Goal: Task Accomplishment & Management: Use online tool/utility

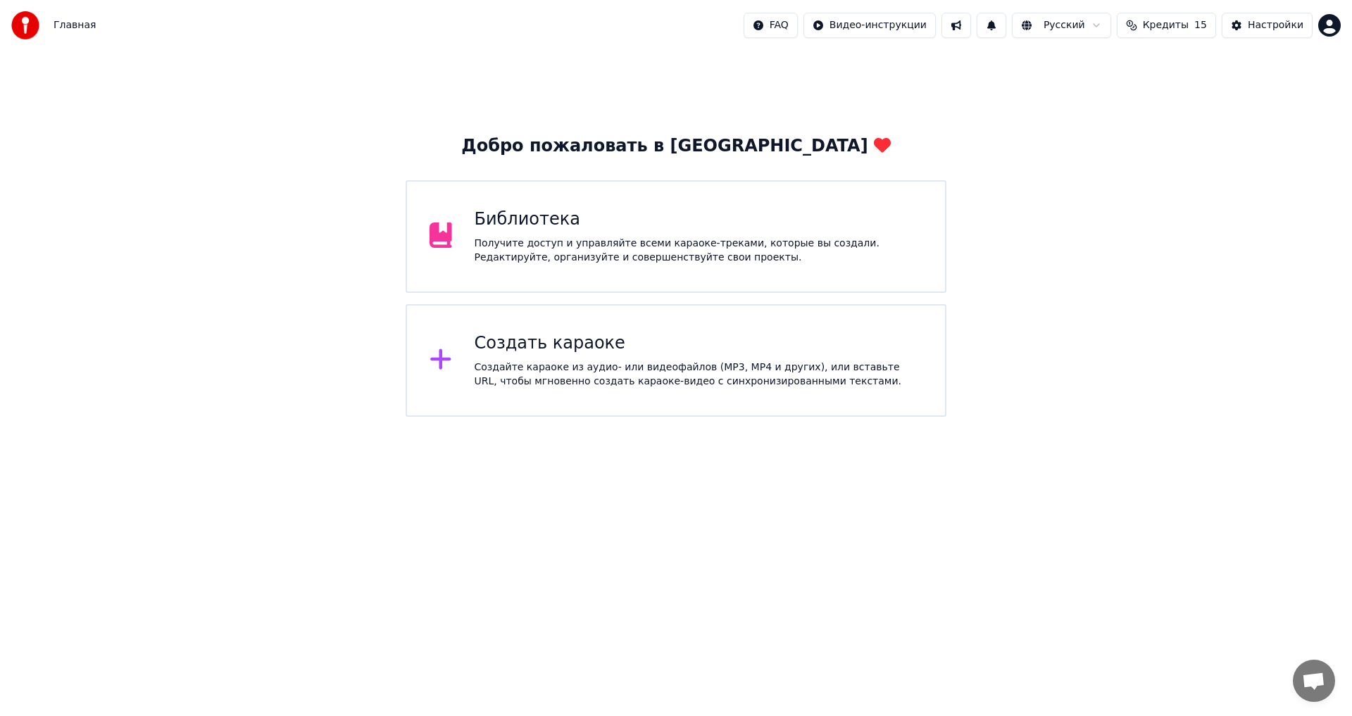
click at [652, 356] on div "Создать караоке Создайте караоке из аудио- или видеофайлов (MP3, MP4 и других),…" at bounding box center [699, 360] width 448 height 56
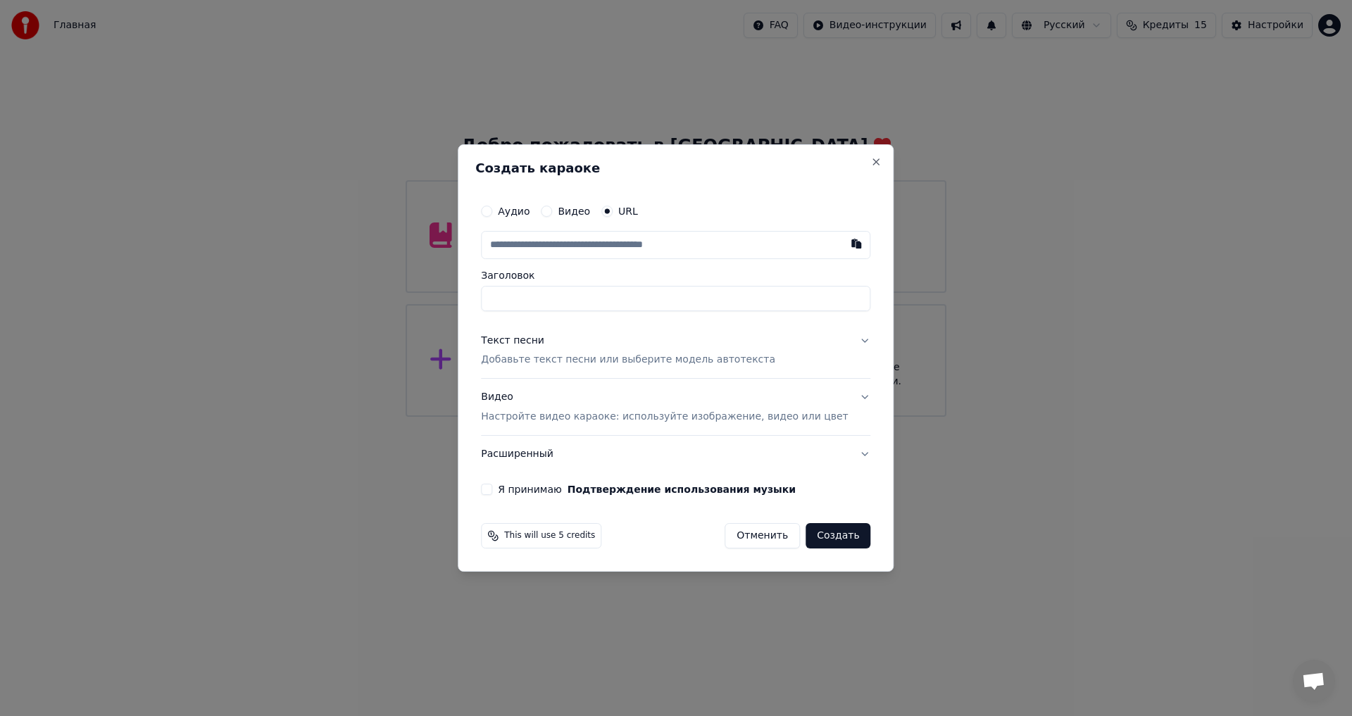
type input "**********"
click at [582, 348] on div "Текст песни Добавьте текст песни или выберите модель автотекста" at bounding box center [628, 351] width 294 height 34
type input "**********"
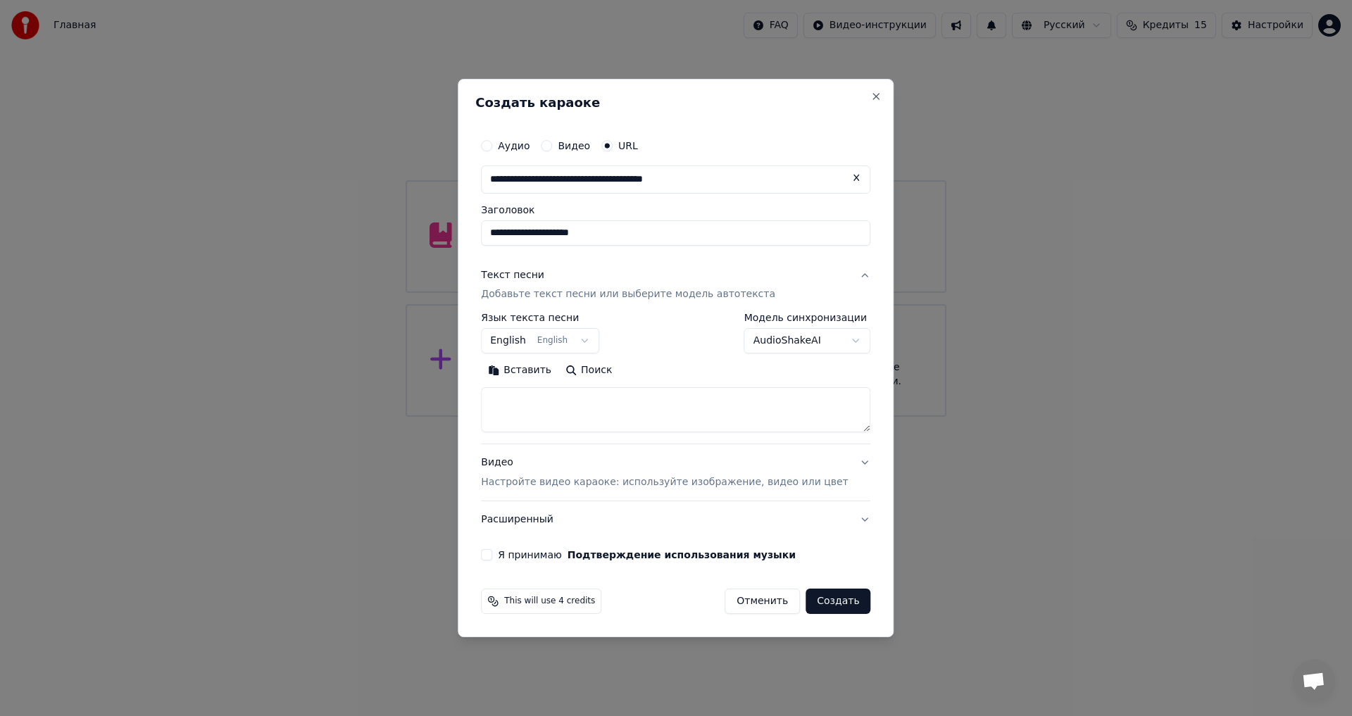
click at [582, 428] on textarea at bounding box center [675, 410] width 389 height 45
paste textarea "**********"
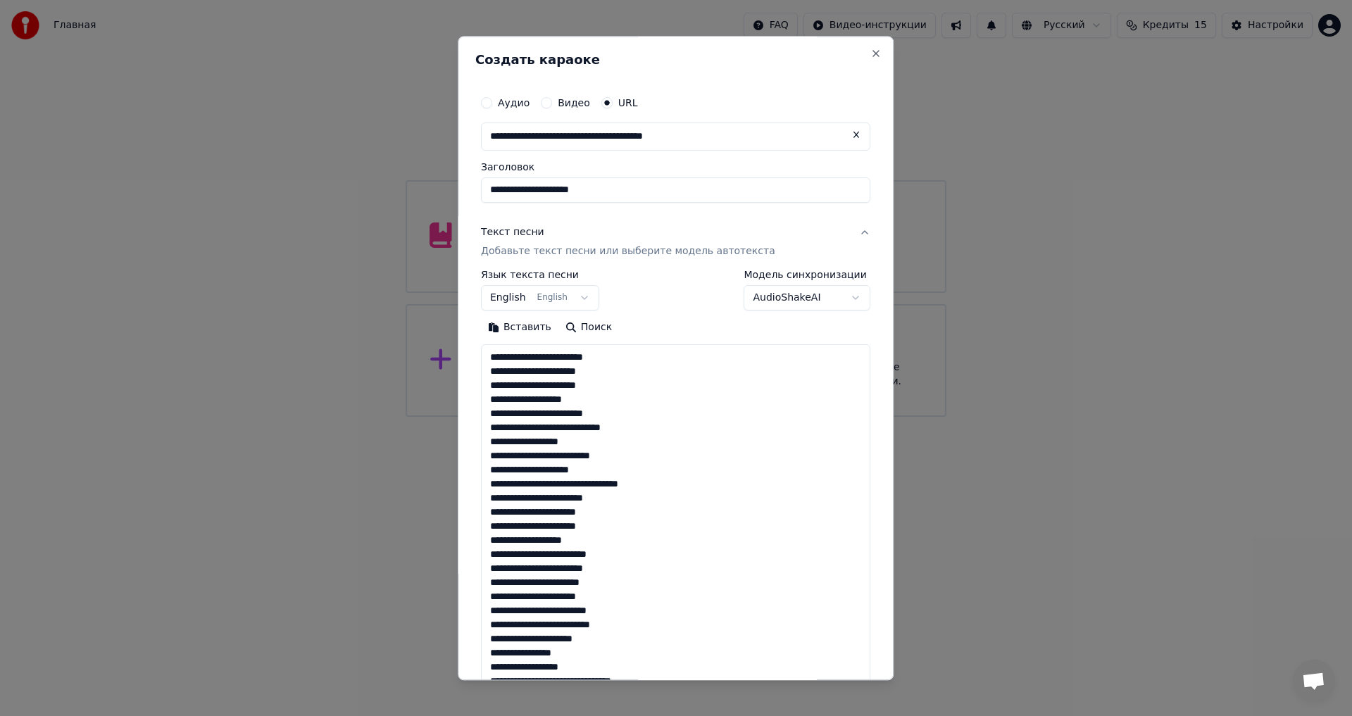
scroll to position [609, 0]
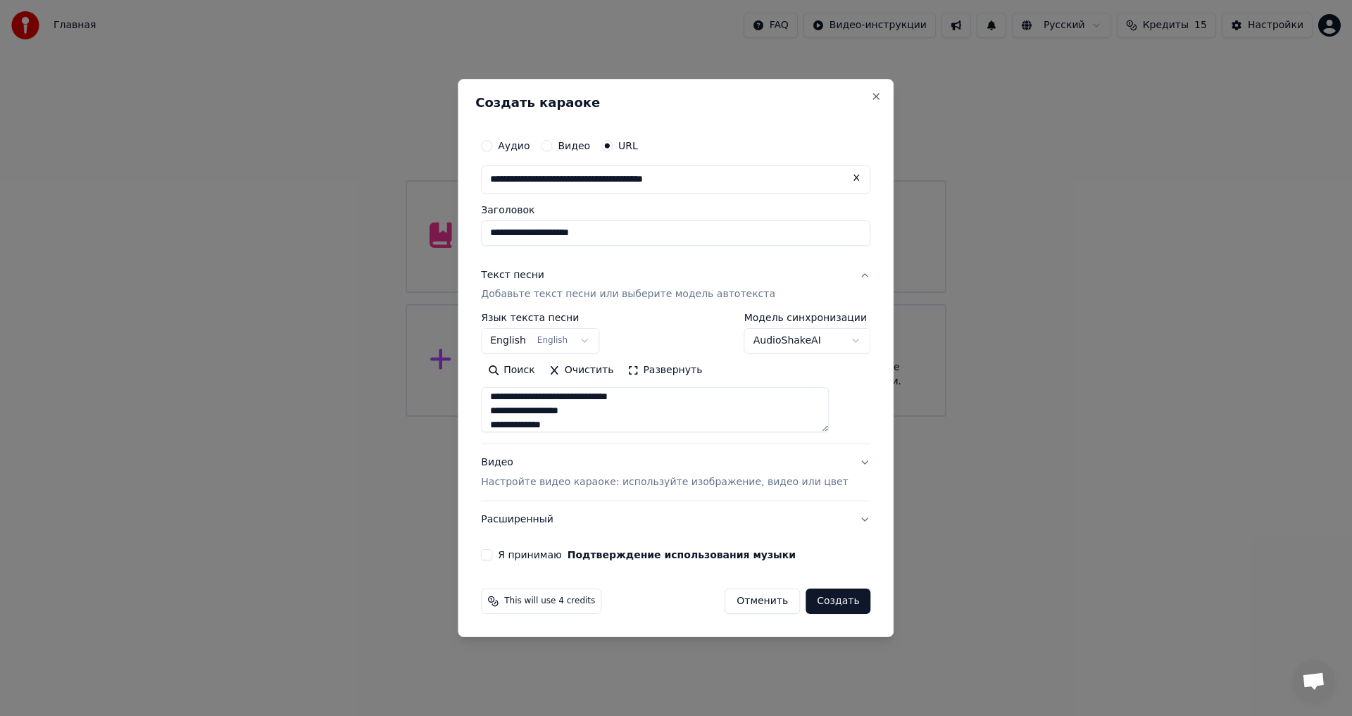
type textarea "**********"
click at [551, 477] on p "Настройте видео караоке: используйте изображение, видео или цвет" at bounding box center [664, 482] width 367 height 14
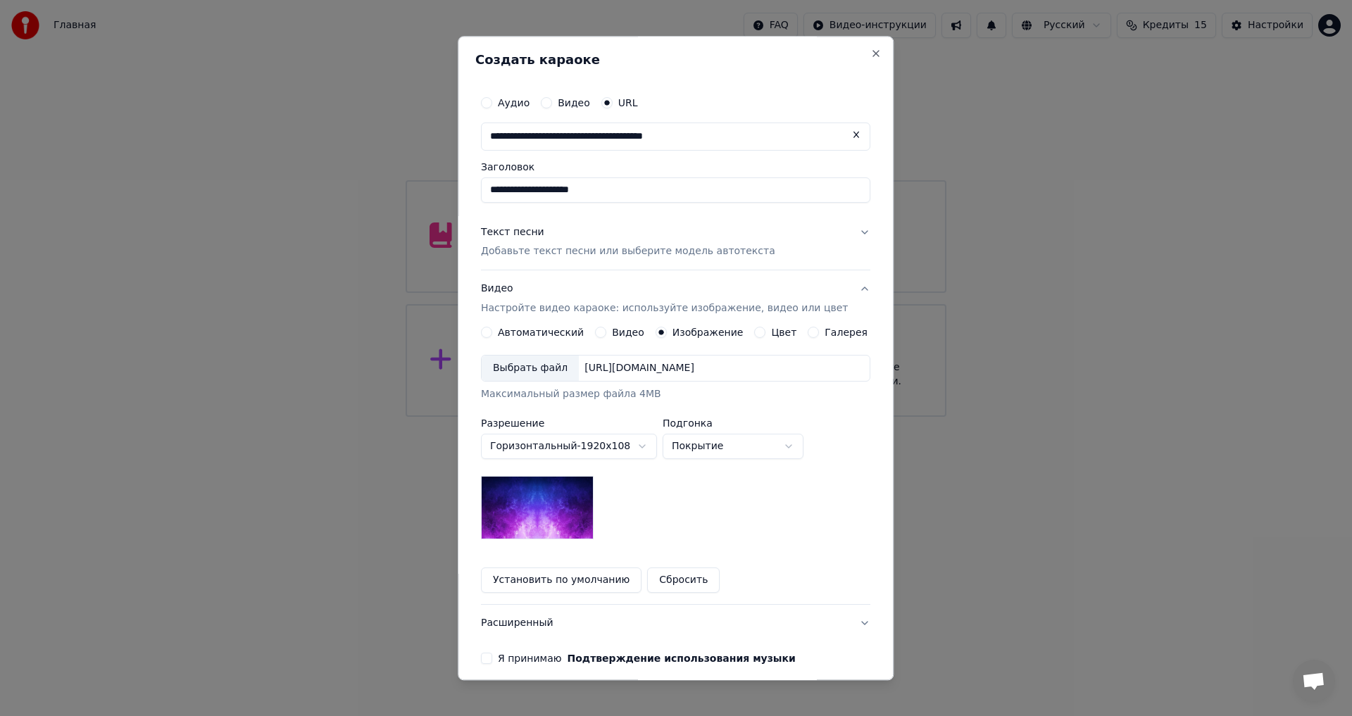
click at [546, 375] on div "Выбрать файл" at bounding box center [530, 368] width 97 height 25
click at [541, 626] on button "Расширенный" at bounding box center [675, 623] width 389 height 37
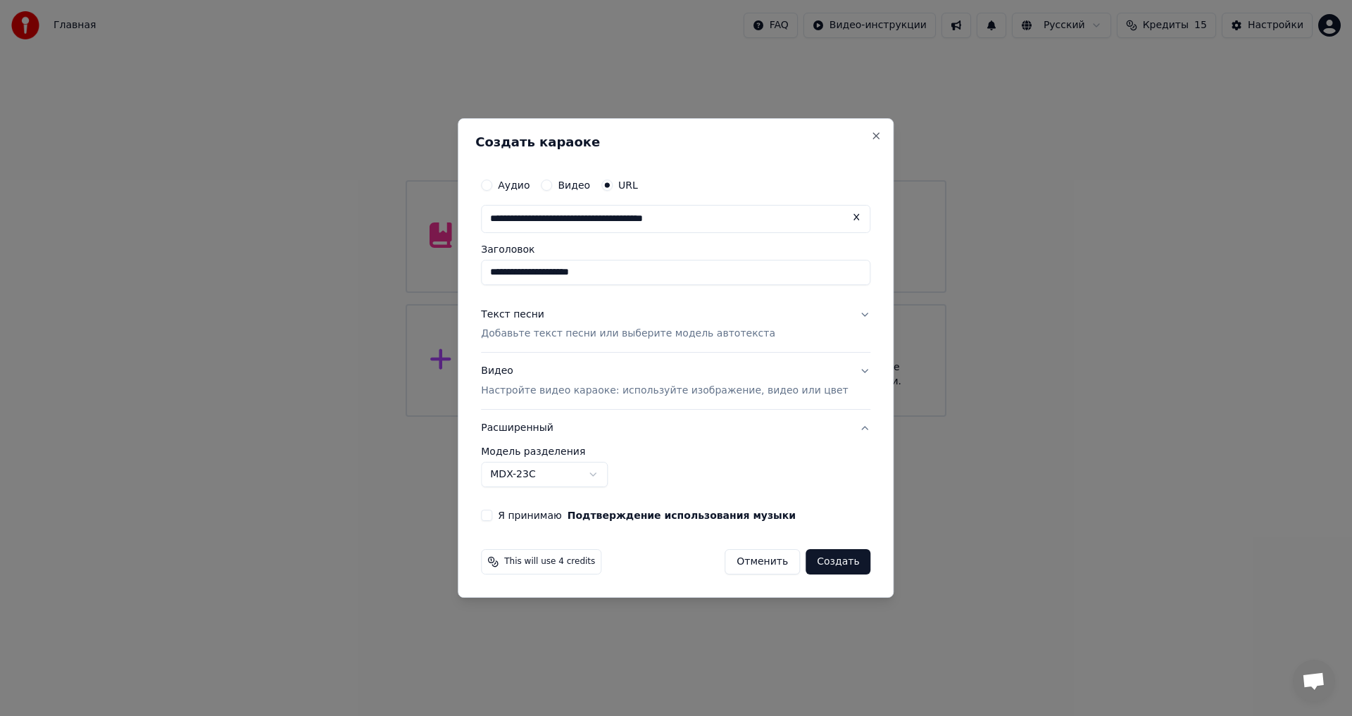
click at [570, 417] on body "**********" at bounding box center [676, 208] width 1352 height 417
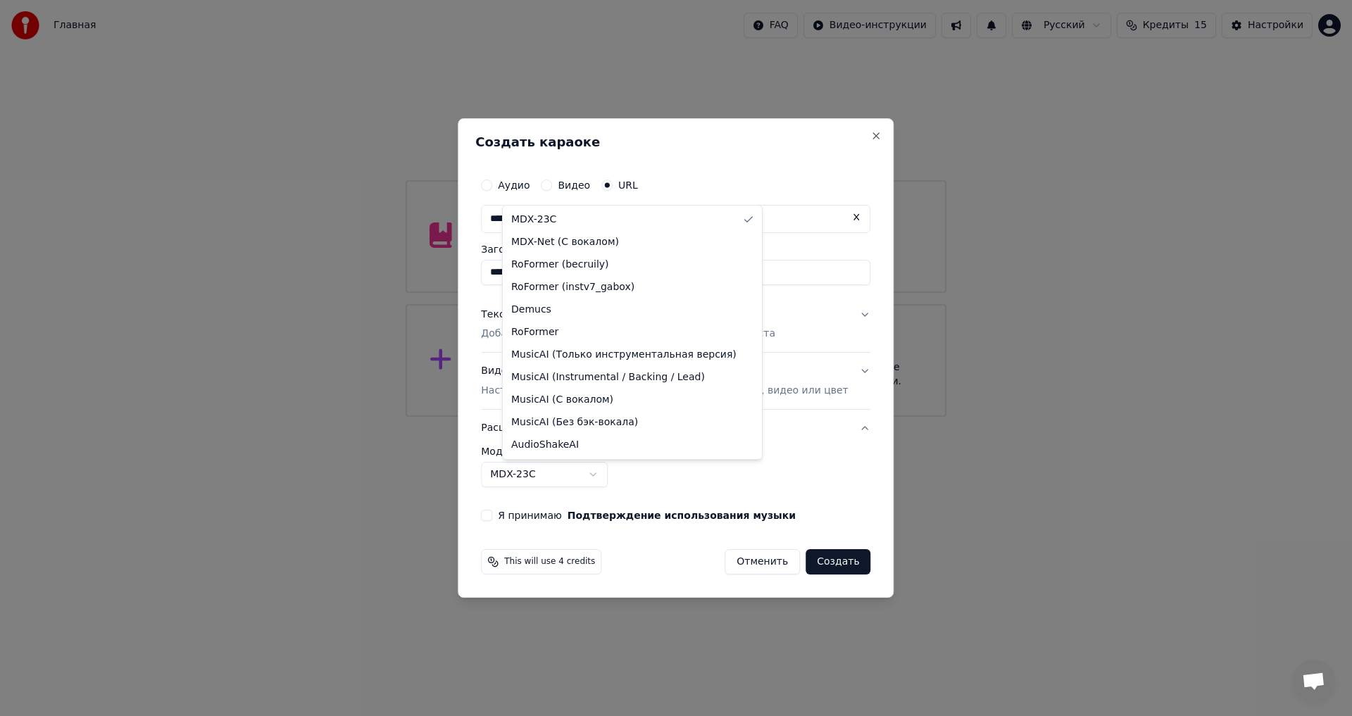
select select "**********"
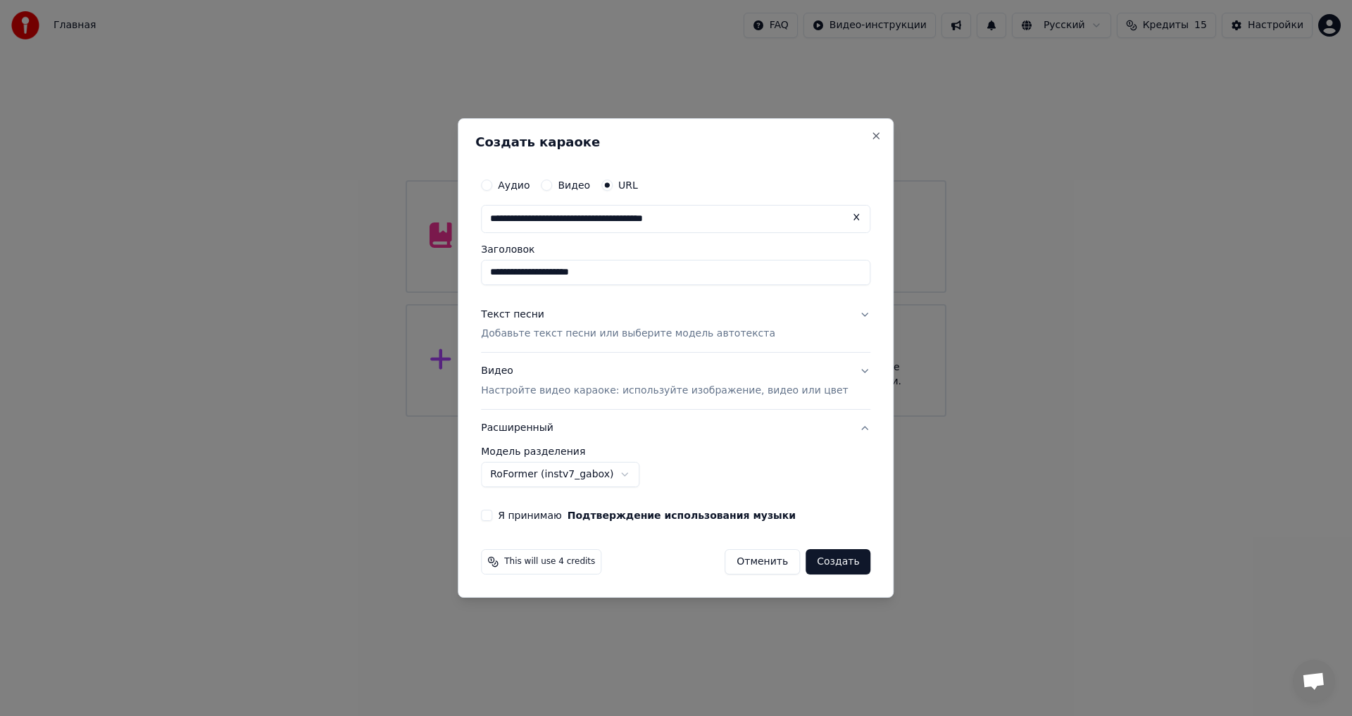
click at [577, 395] on p "Настройте видео караоке: используйте изображение, видео или цвет" at bounding box center [664, 391] width 367 height 14
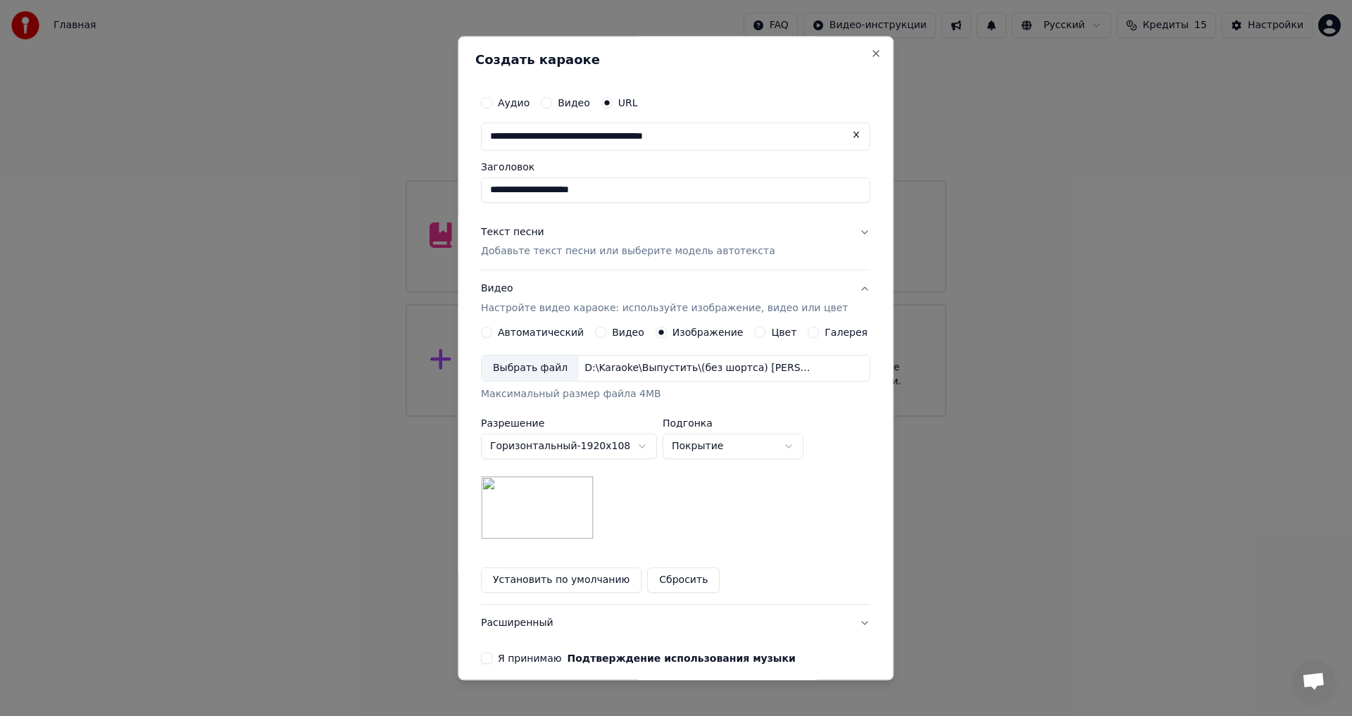
click at [522, 665] on div "**********" at bounding box center [675, 376] width 401 height 587
drag, startPoint x: 515, startPoint y: 665, endPoint x: 534, endPoint y: 652, distance: 23.8
click at [515, 664] on div "**********" at bounding box center [675, 376] width 401 height 587
click at [546, 620] on button "Расширенный" at bounding box center [675, 623] width 389 height 37
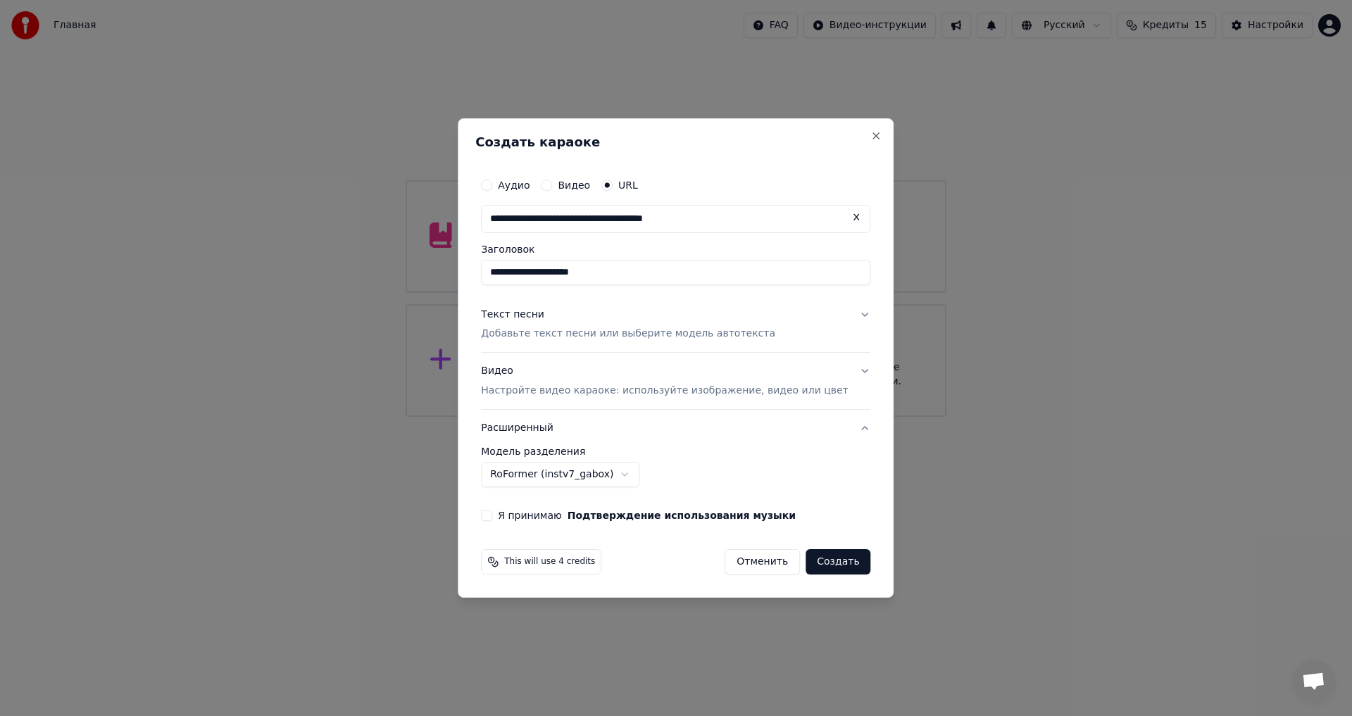
click at [520, 520] on label "Я принимаю Подтверждение использования музыки" at bounding box center [647, 515] width 298 height 10
click at [492, 520] on button "Я принимаю Подтверждение использования музыки" at bounding box center [486, 515] width 11 height 11
click at [819, 566] on button "Создать" at bounding box center [837, 561] width 65 height 25
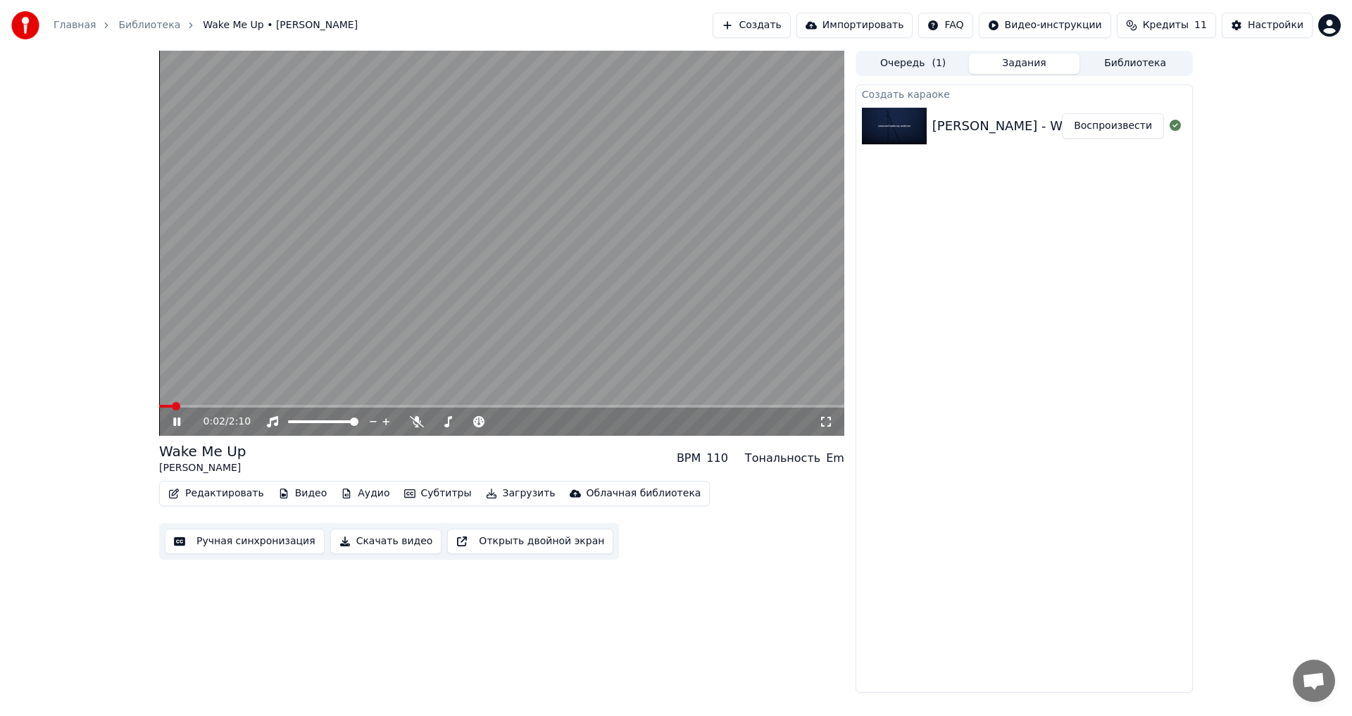
click at [493, 361] on video at bounding box center [501, 243] width 685 height 385
drag, startPoint x: 171, startPoint y: 410, endPoint x: 156, endPoint y: 410, distance: 14.8
click at [156, 410] on div "0:02 / 2:10 Wake Me Up [PERSON_NAME] BPM 110 Тональность Em Редактировать Видео…" at bounding box center [676, 372] width 1056 height 642
click at [159, 410] on span at bounding box center [163, 406] width 8 height 8
click at [413, 420] on body "Главная Библиотека Wake Me Up • [PERSON_NAME] Создать Импортировать FAQ Видео-и…" at bounding box center [676, 358] width 1352 height 716
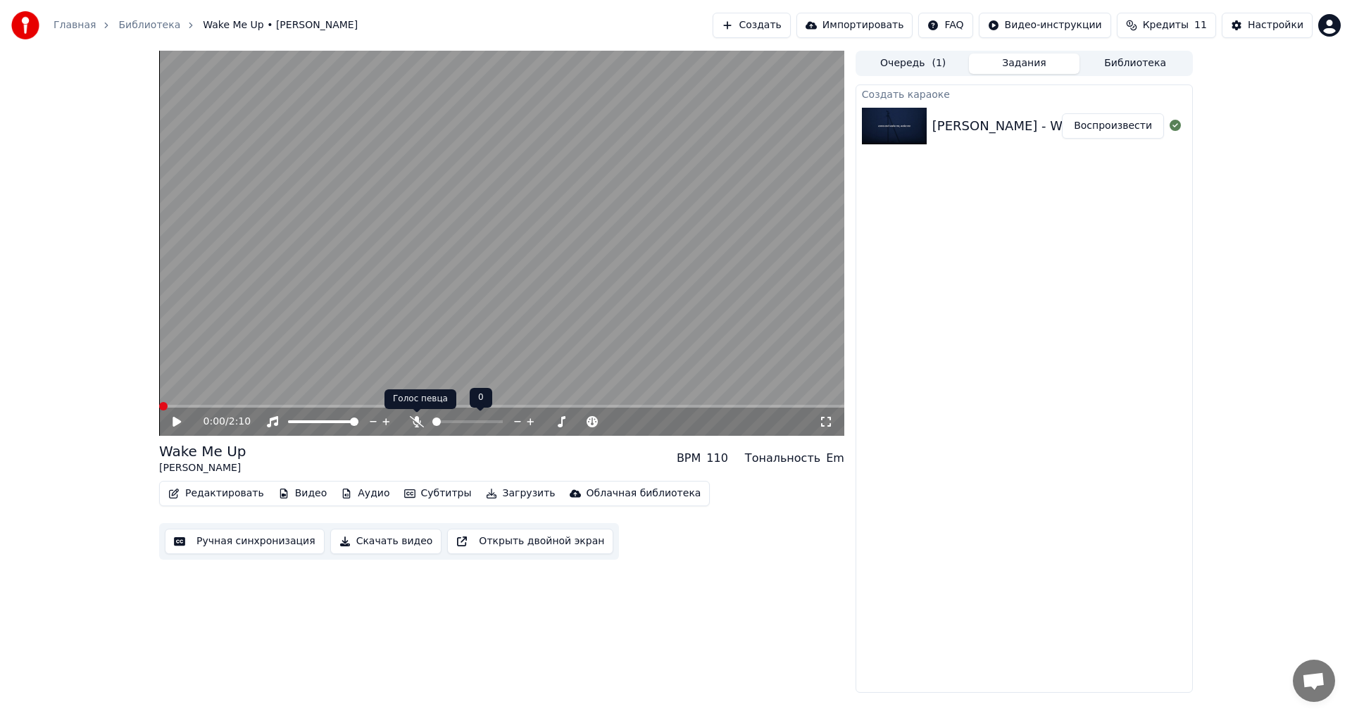
click at [417, 427] on icon at bounding box center [417, 421] width 14 height 11
click at [391, 327] on video at bounding box center [501, 243] width 685 height 385
click at [525, 350] on video at bounding box center [501, 243] width 685 height 385
click at [220, 539] on button "Ручная синхронизация" at bounding box center [245, 541] width 160 height 25
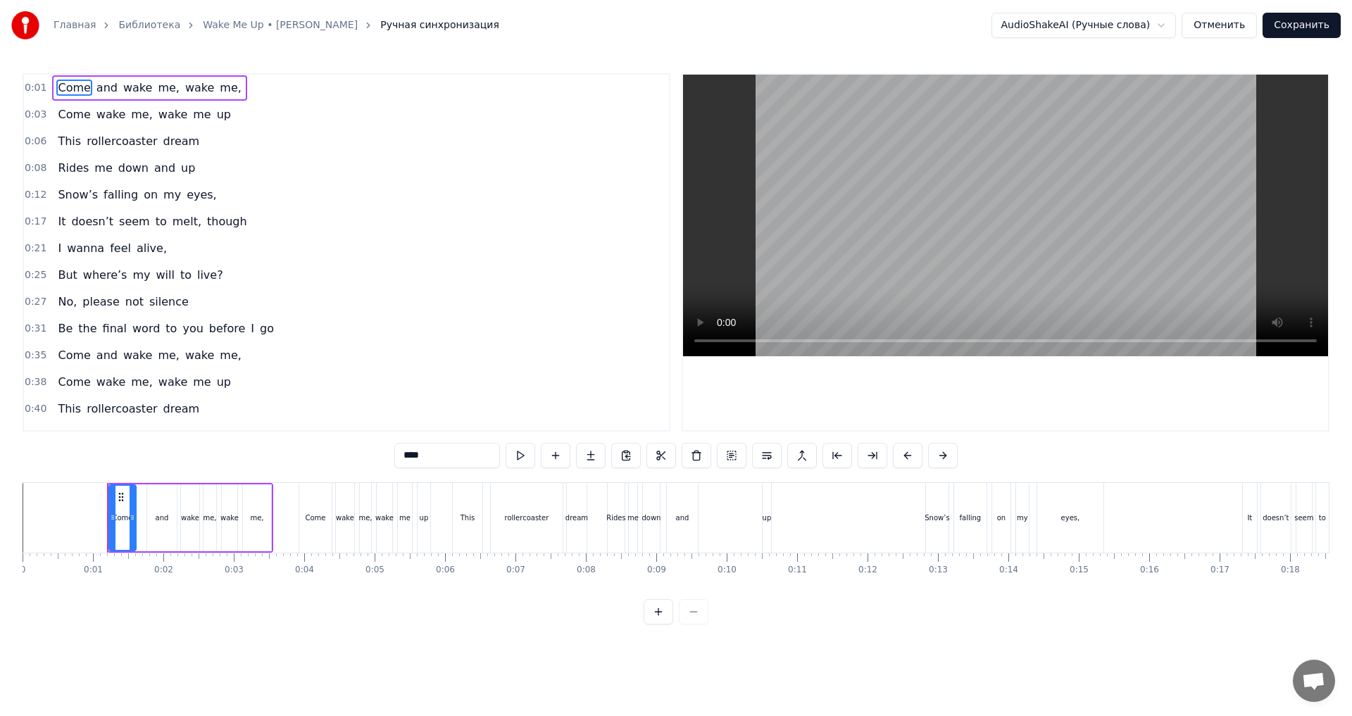
click at [769, 534] on div "up" at bounding box center [766, 518] width 8 height 70
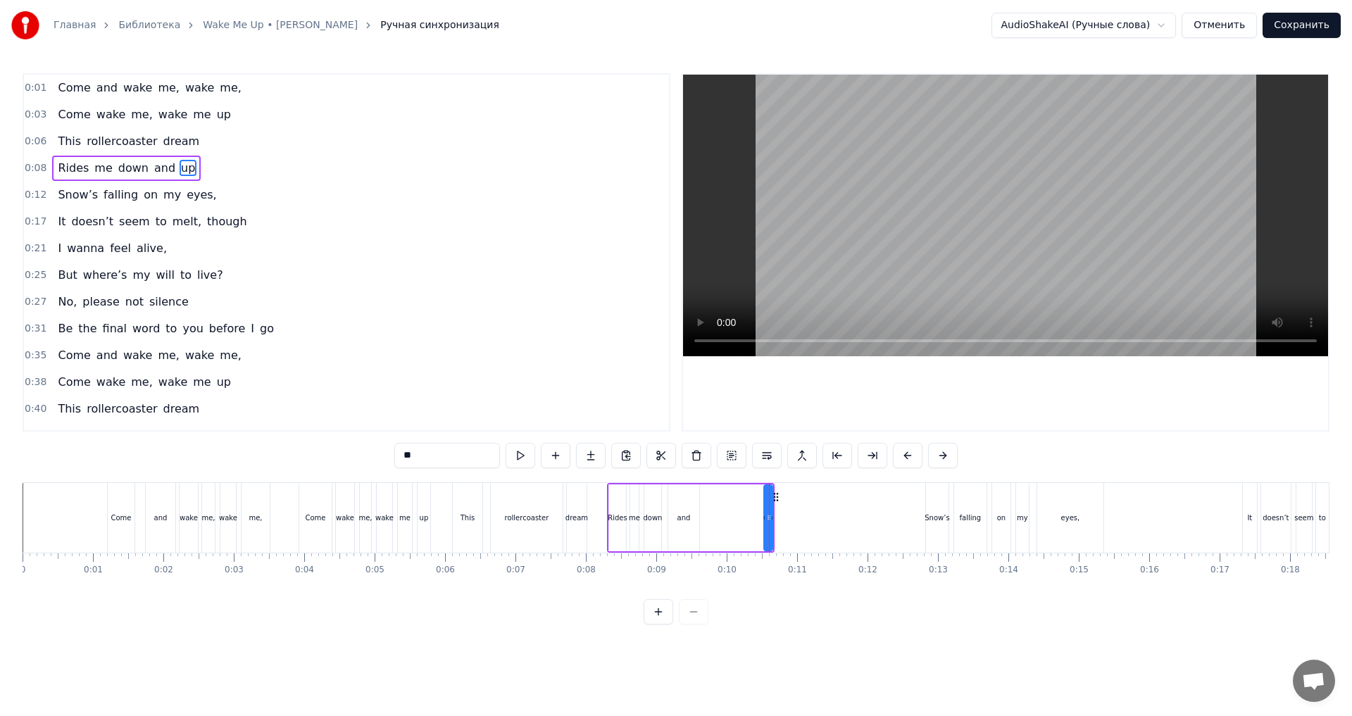
click at [682, 522] on div "and" at bounding box center [683, 518] width 13 height 11
click at [765, 533] on div "up" at bounding box center [768, 517] width 8 height 67
drag, startPoint x: 774, startPoint y: 498, endPoint x: 711, endPoint y: 507, distance: 63.9
click at [711, 507] on div "Rides me down and up" at bounding box center [691, 518] width 168 height 70
click at [681, 522] on div "and" at bounding box center [683, 518] width 13 height 11
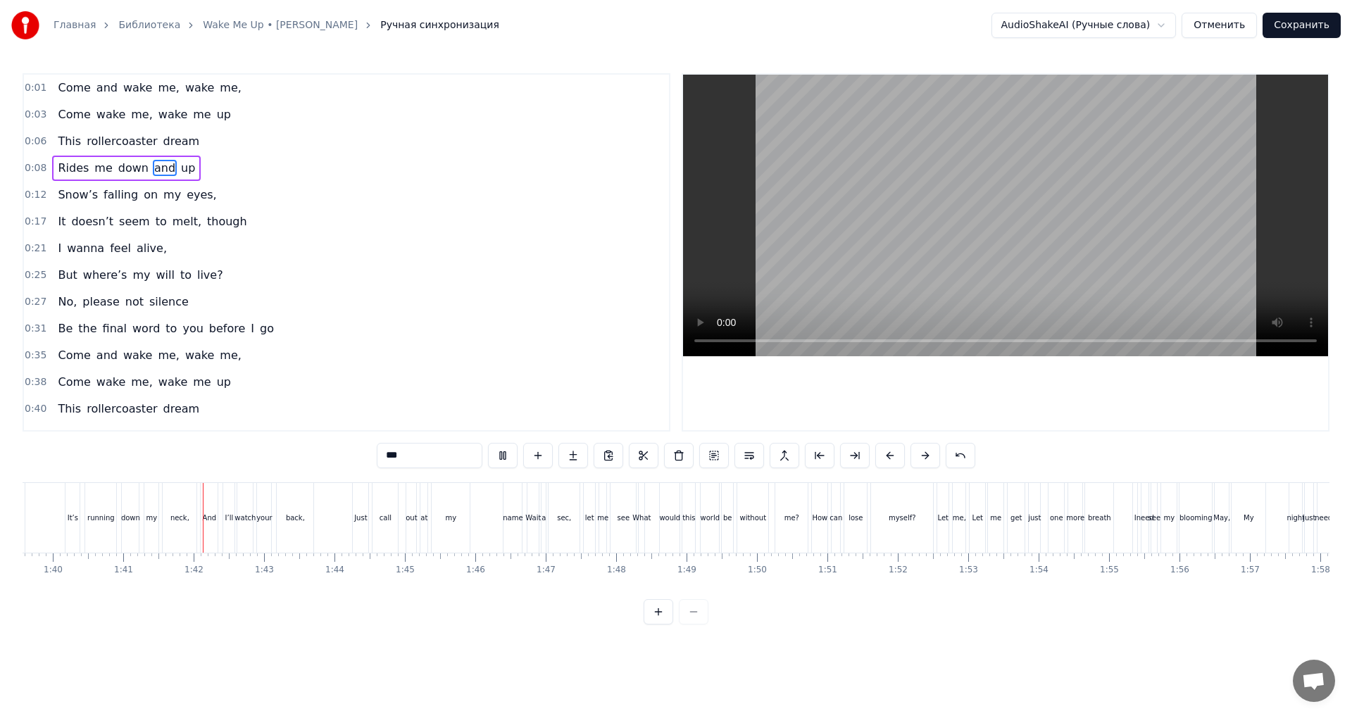
scroll to position [0, 7079]
click at [441, 525] on div "name" at bounding box center [443, 518] width 18 height 70
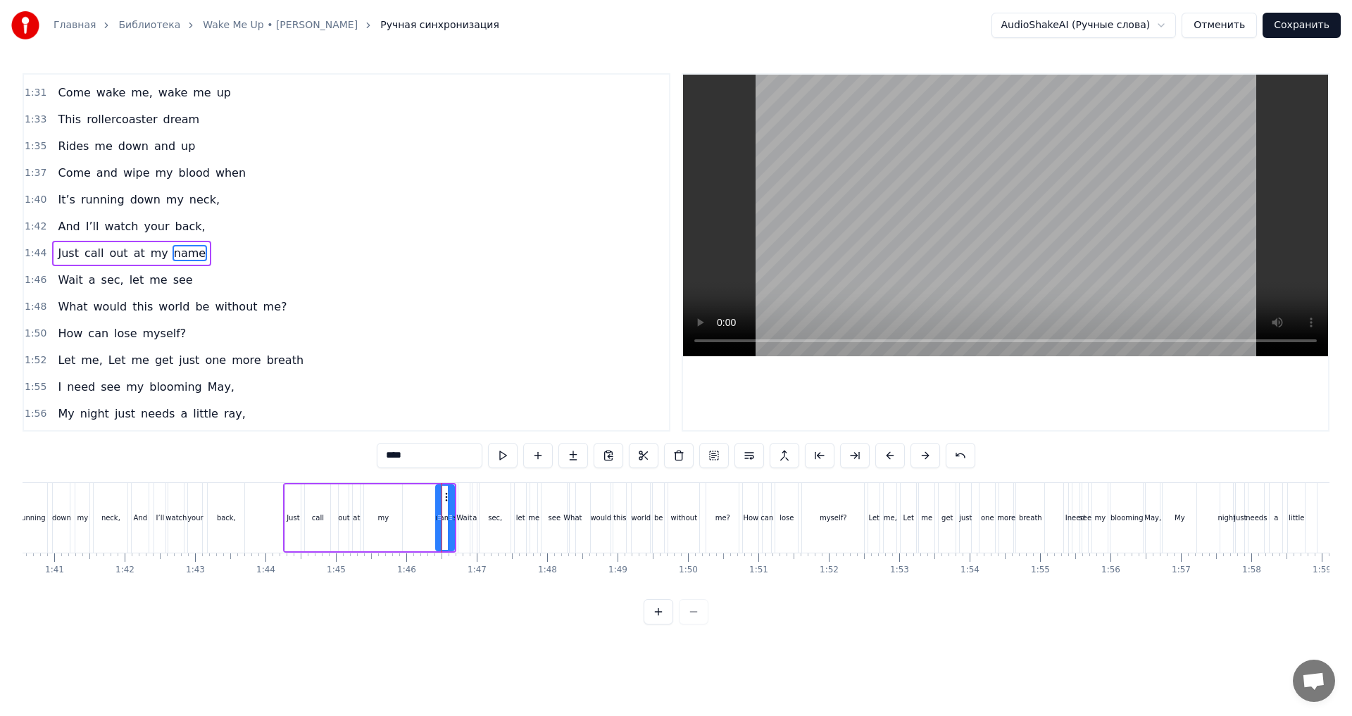
scroll to position [825, 0]
click at [381, 517] on div "my" at bounding box center [383, 518] width 11 height 11
click at [444, 514] on div "name" at bounding box center [445, 518] width 20 height 11
drag, startPoint x: 446, startPoint y: 498, endPoint x: 403, endPoint y: 513, distance: 45.7
click at [415, 504] on div "name" at bounding box center [413, 518] width 17 height 64
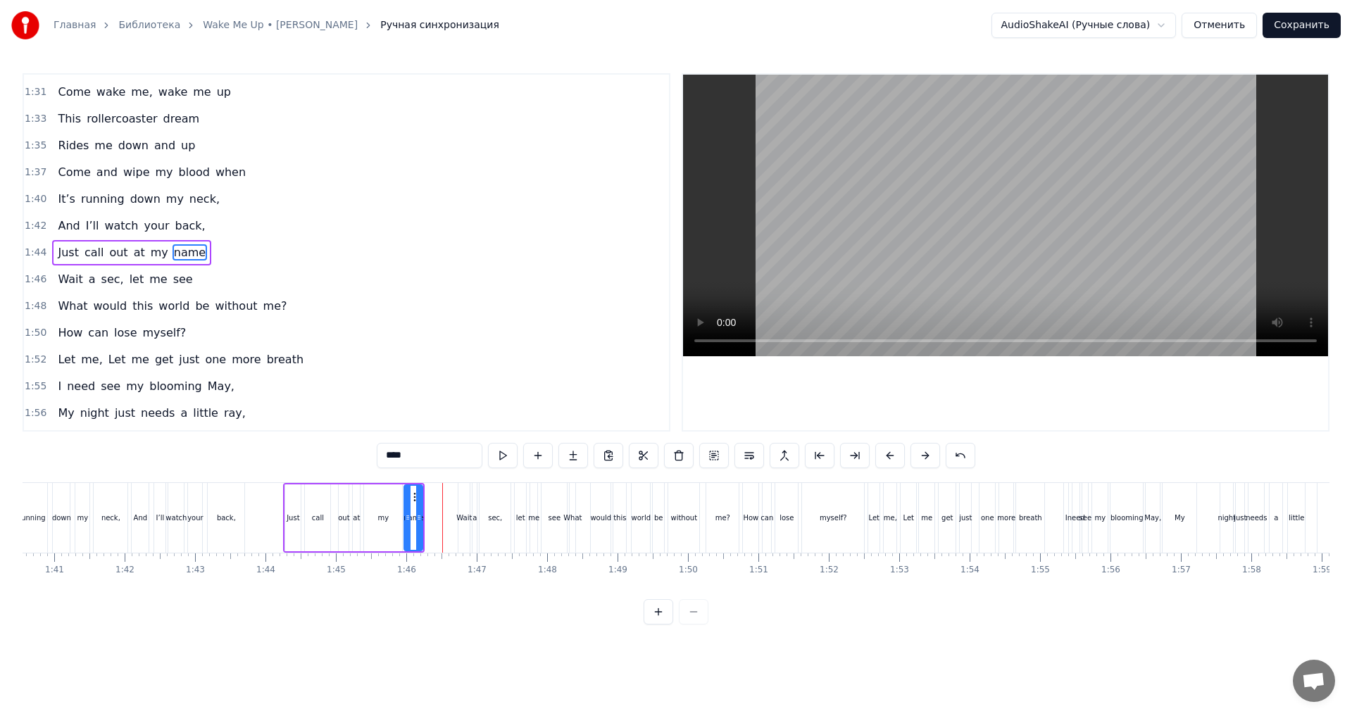
click at [387, 520] on div "my" at bounding box center [383, 518] width 11 height 11
click at [407, 525] on div "name" at bounding box center [413, 517] width 18 height 67
drag, startPoint x: 419, startPoint y: 521, endPoint x: 431, endPoint y: 527, distance: 13.2
click at [431, 527] on div at bounding box center [431, 518] width 6 height 64
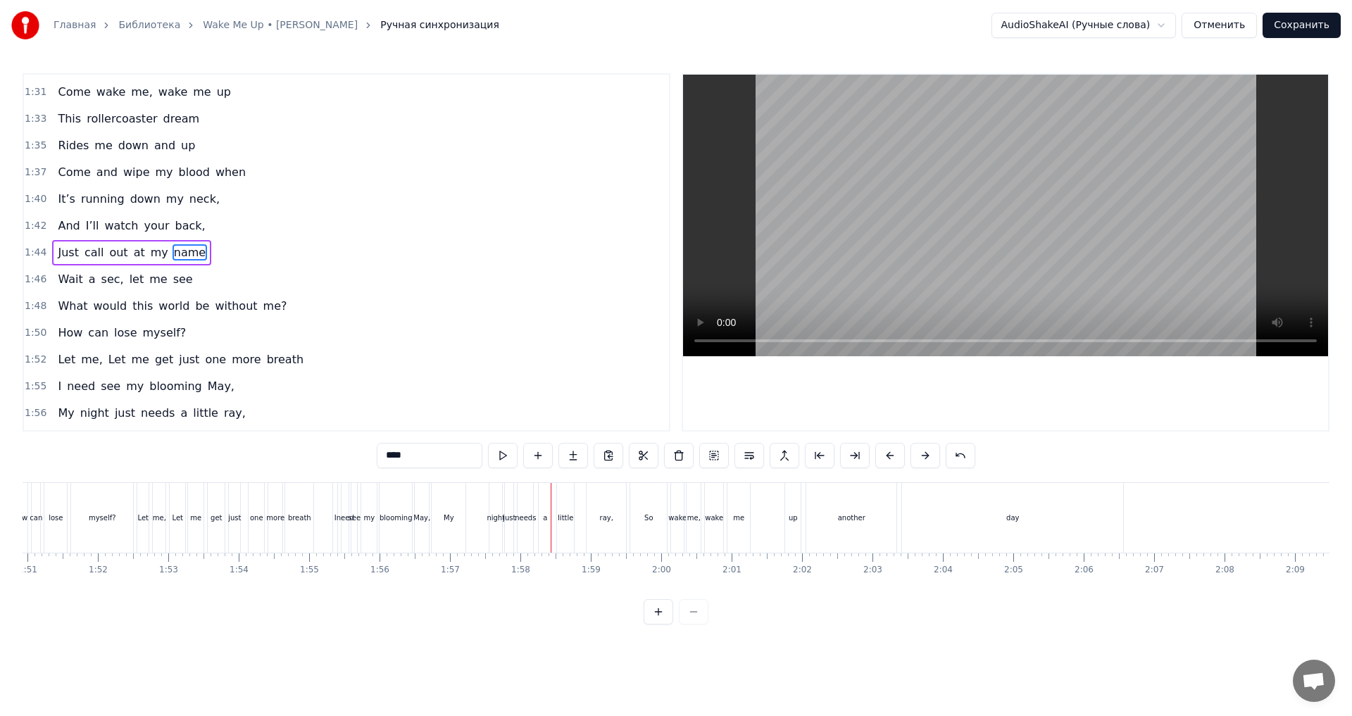
scroll to position [0, 7846]
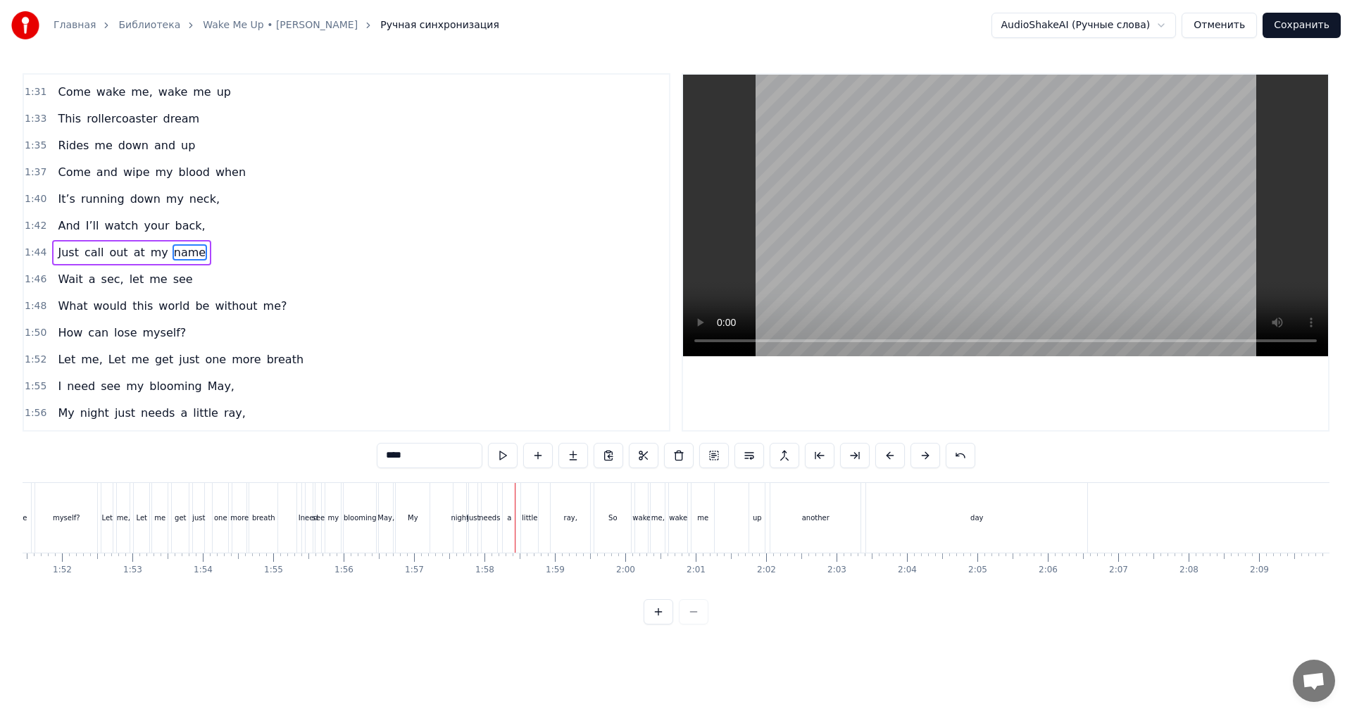
click at [413, 524] on div "My" at bounding box center [413, 518] width 34 height 70
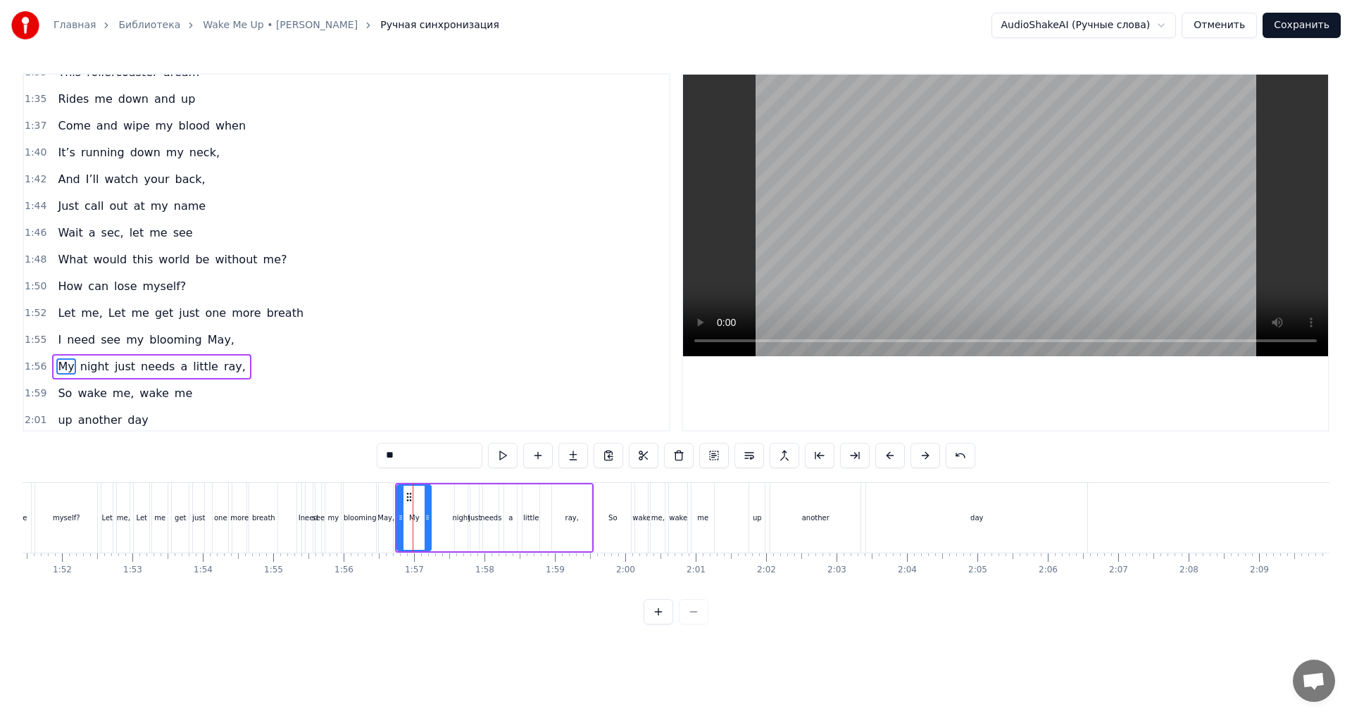
scroll to position [875, 0]
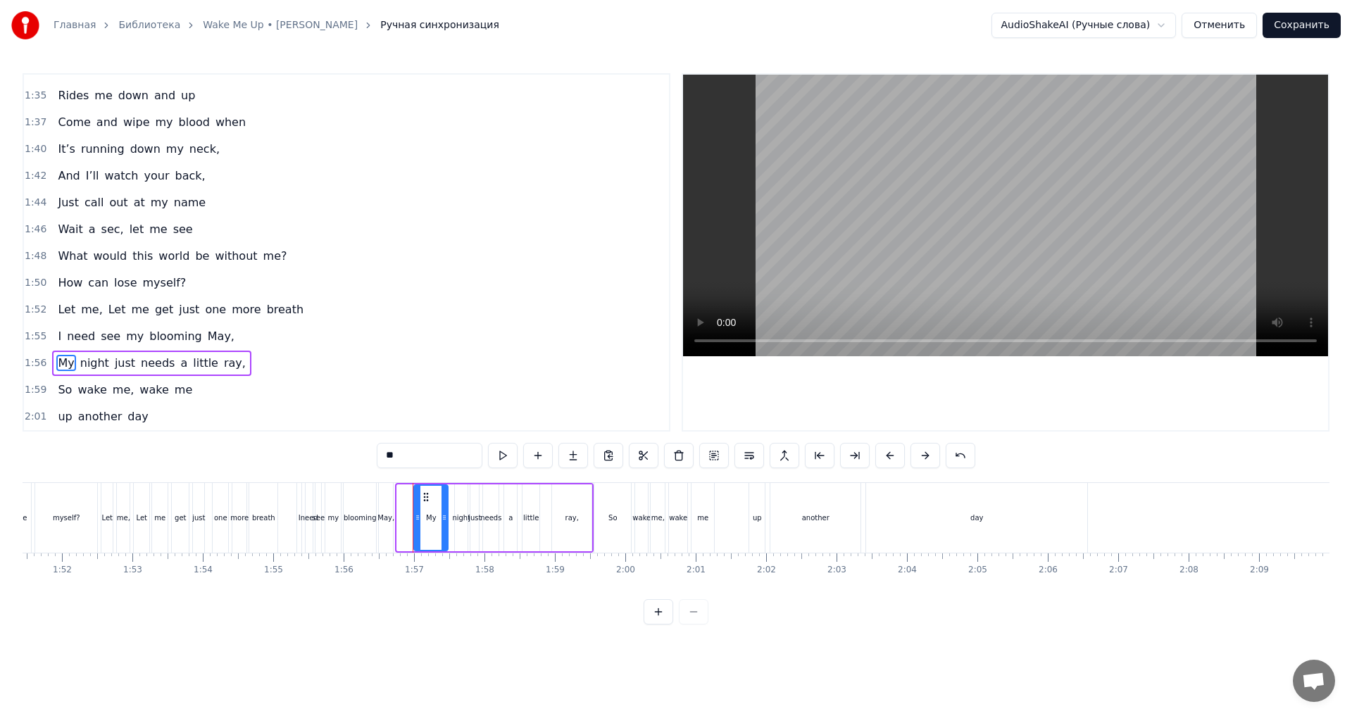
drag, startPoint x: 408, startPoint y: 499, endPoint x: 425, endPoint y: 503, distance: 17.9
click at [425, 503] on div "My" at bounding box center [431, 518] width 32 height 64
click at [393, 522] on div "May," at bounding box center [385, 518] width 17 height 11
type input "****"
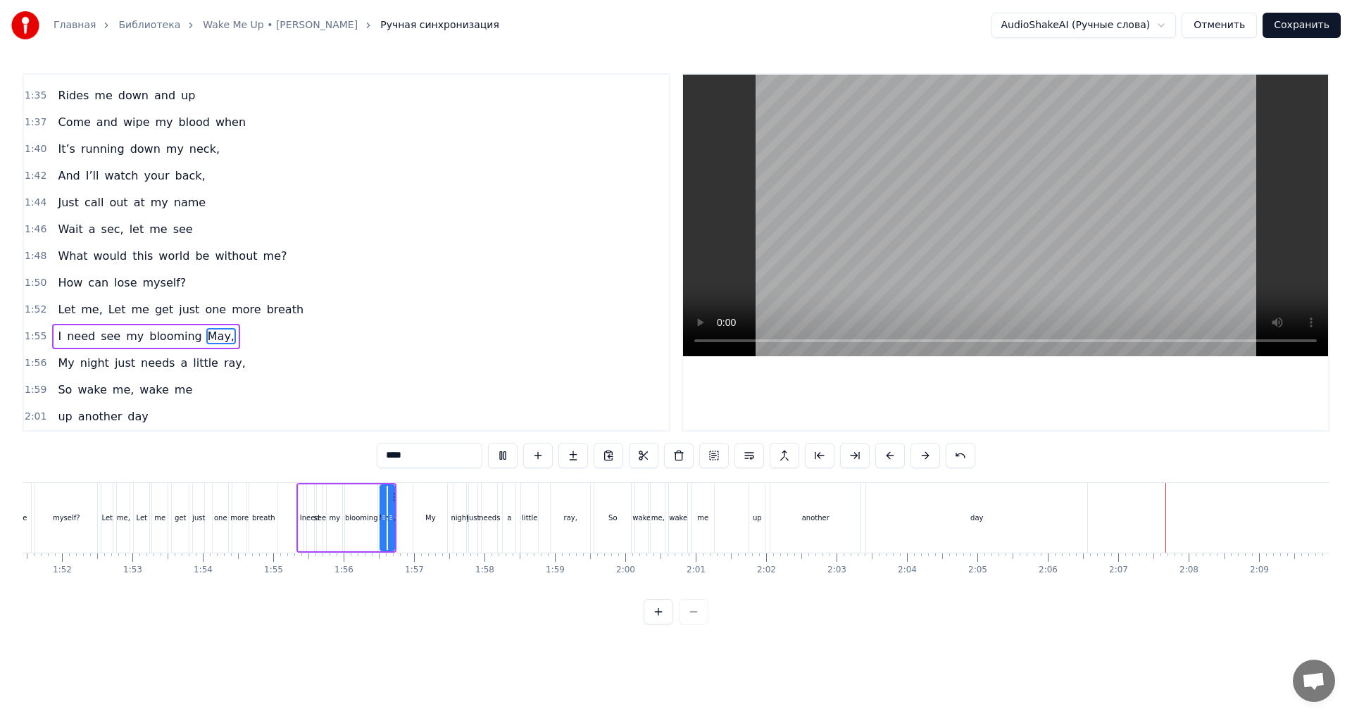
click at [1291, 18] on button "Сохранить" at bounding box center [1301, 25] width 78 height 25
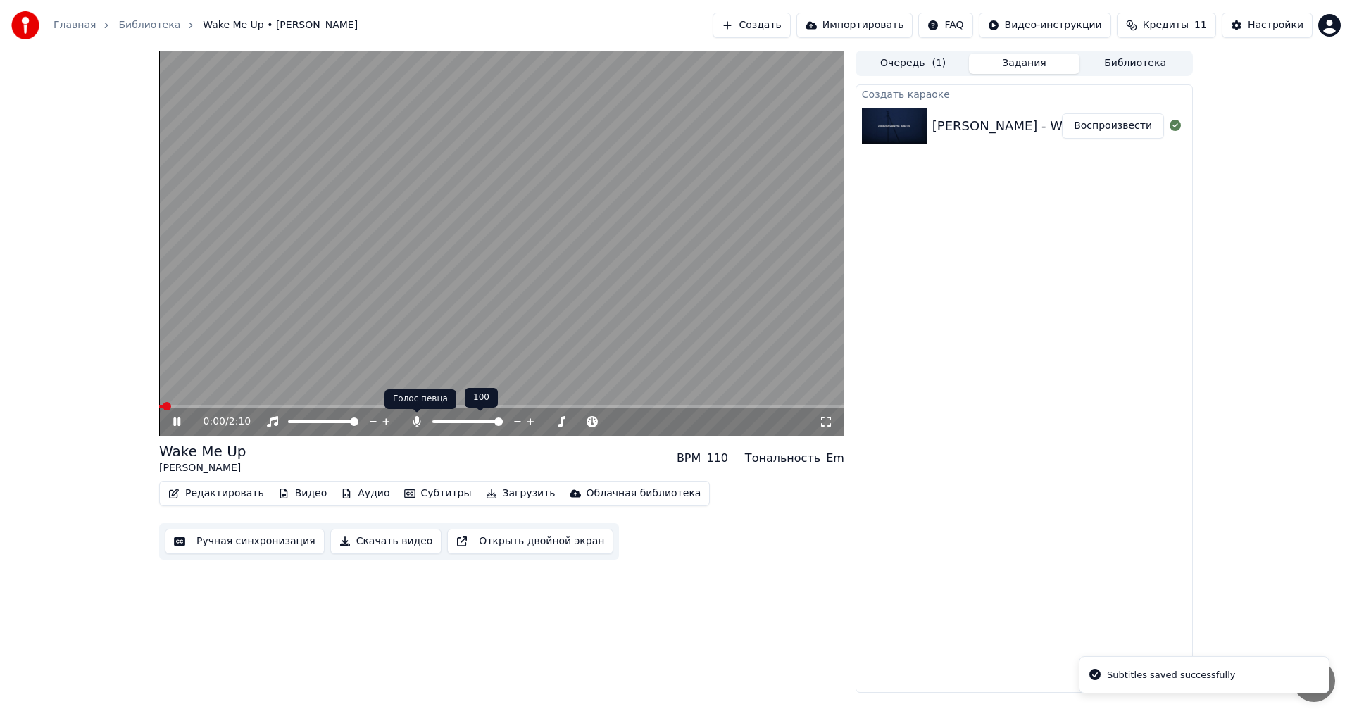
click at [420, 424] on icon at bounding box center [417, 421] width 14 height 11
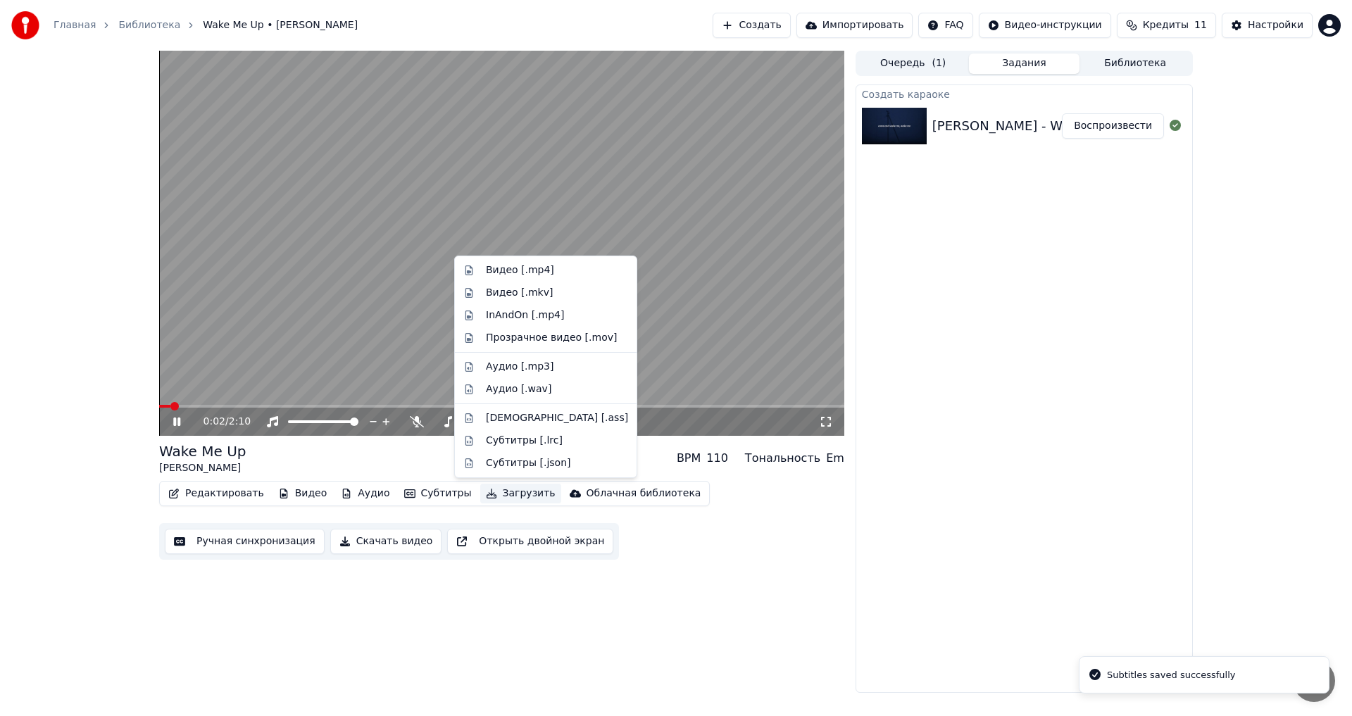
click at [489, 497] on button "Загрузить" at bounding box center [520, 494] width 81 height 20
click at [517, 267] on div "Видео [.mp4]" at bounding box center [520, 270] width 68 height 14
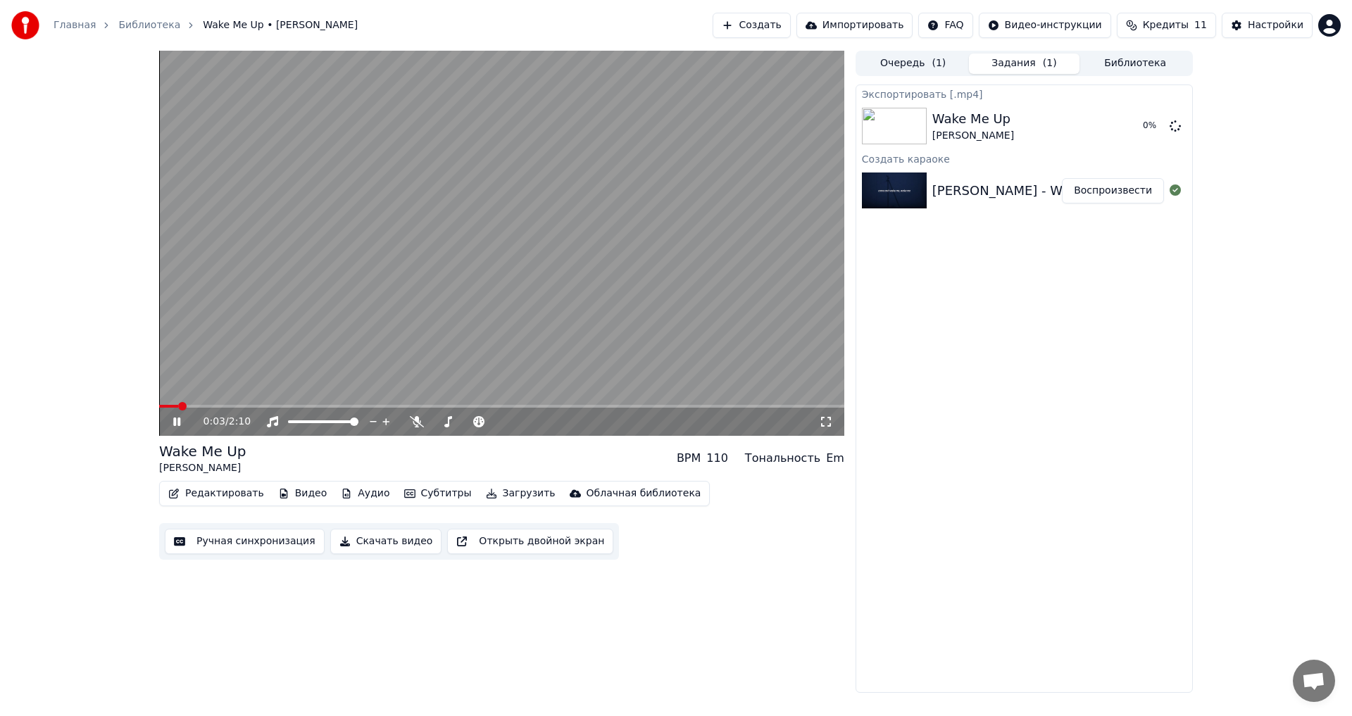
click at [515, 299] on video at bounding box center [501, 243] width 685 height 385
click at [1138, 129] on button "Показать" at bounding box center [1127, 125] width 73 height 25
